Goal: Complete application form

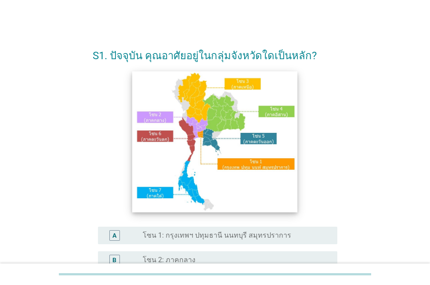
click at [198, 130] on img at bounding box center [214, 141] width 165 height 141
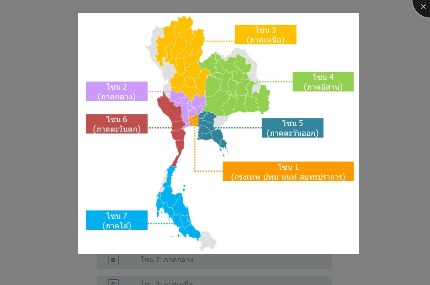
click at [422, 7] on div at bounding box center [429, -1] width 35 height 35
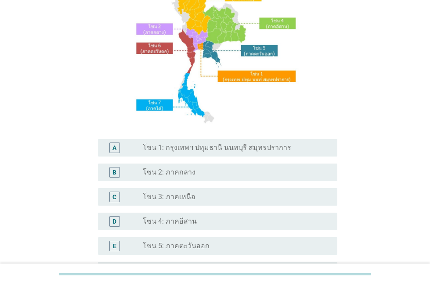
scroll to position [132, 0]
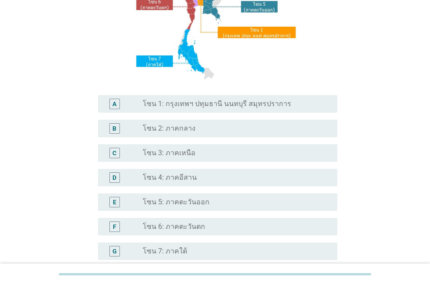
click at [150, 129] on label "โซน 2: ภาคกลาง" at bounding box center [169, 128] width 53 height 9
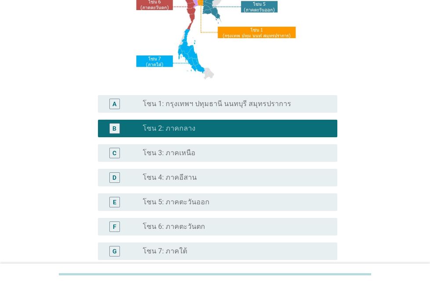
scroll to position [220, 0]
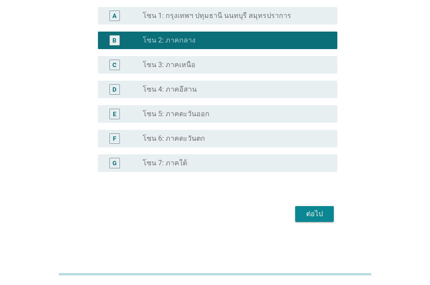
click at [315, 214] on div "ต่อไป" at bounding box center [314, 214] width 25 height 11
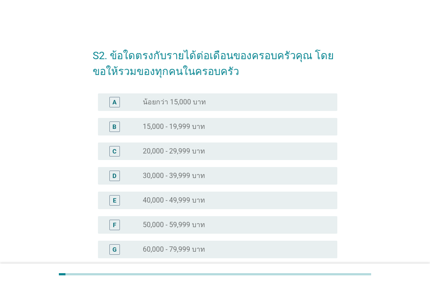
click at [157, 221] on label "50,000 - 59,999 บาท" at bounding box center [174, 225] width 62 height 9
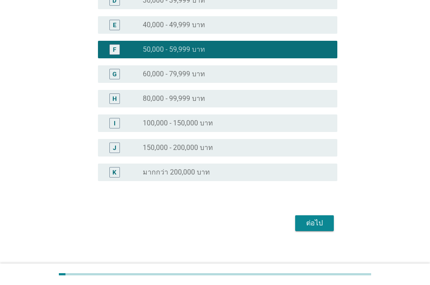
scroll to position [184, 0]
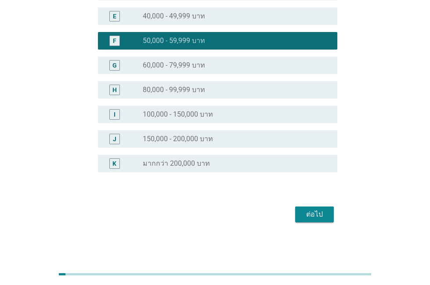
click at [315, 215] on div "ต่อไป" at bounding box center [314, 215] width 25 height 11
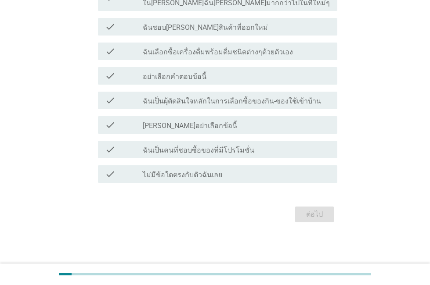
scroll to position [0, 0]
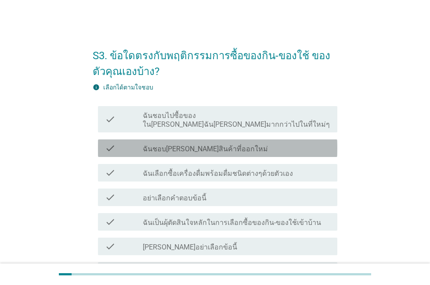
click at [160, 145] on label "ฉันชอบ[PERSON_NAME]สินค้าที่ออกใหม่" at bounding box center [205, 149] width 125 height 9
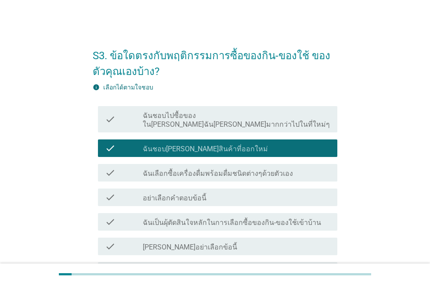
scroll to position [113, 0]
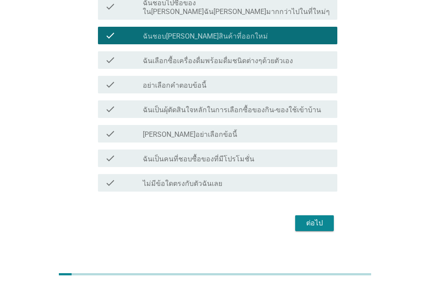
click at [164, 81] on label "อย่าเลือกคำตอบข้อนี้" at bounding box center [175, 85] width 64 height 9
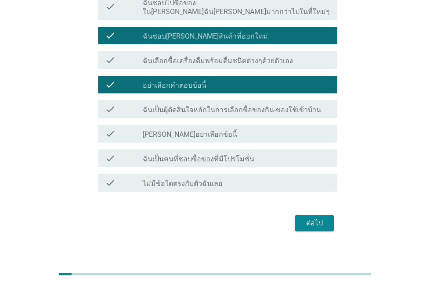
click at [160, 106] on label "ฉันเป็นผุ้ตัดสินใจหลักในการเลือกซื้อของกิน-ของใช้เข้าบ้าน" at bounding box center [232, 110] width 178 height 9
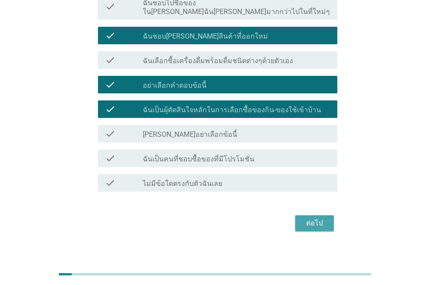
click at [321, 218] on div "ต่อไป" at bounding box center [314, 223] width 25 height 11
